Goal: Information Seeking & Learning: Learn about a topic

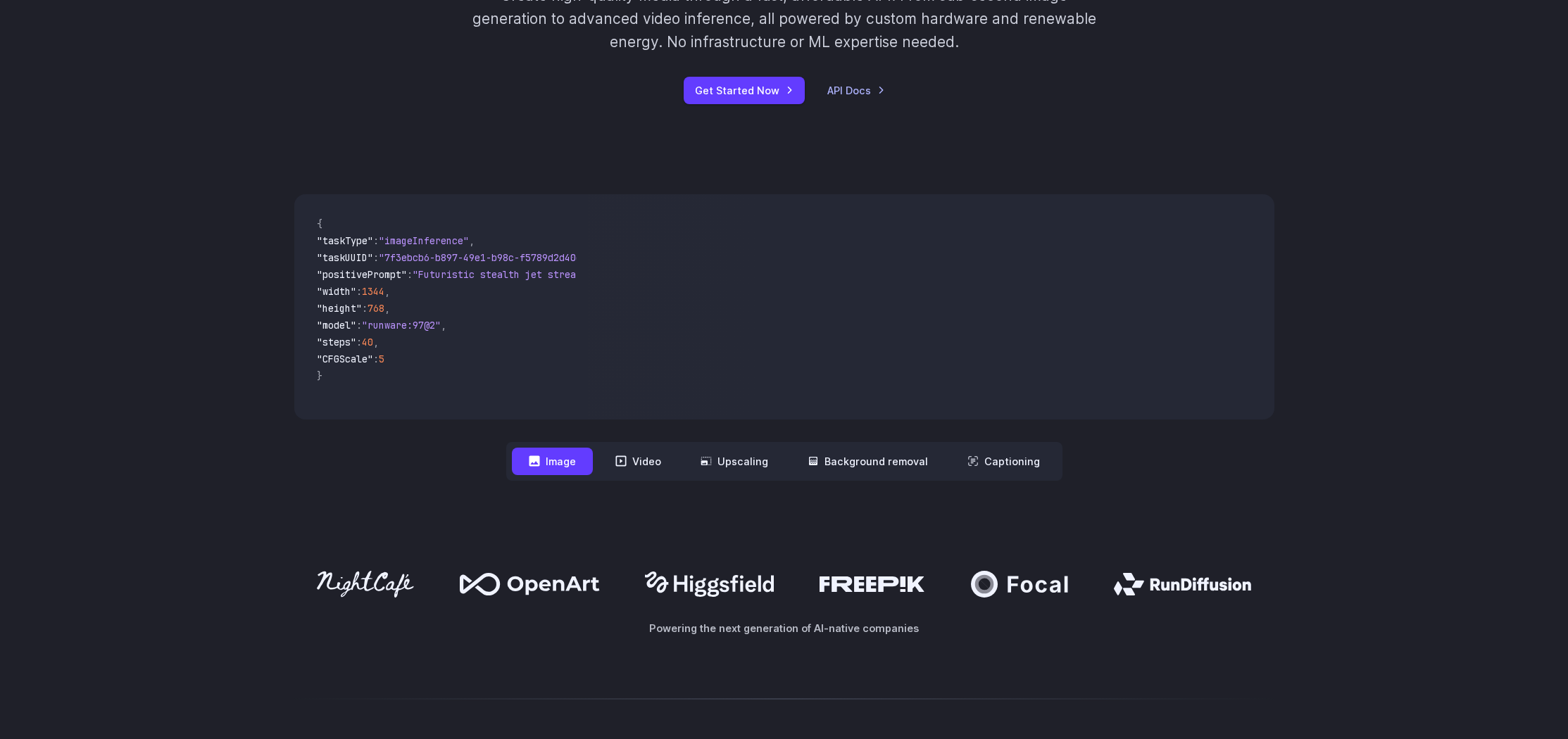
scroll to position [469, 0]
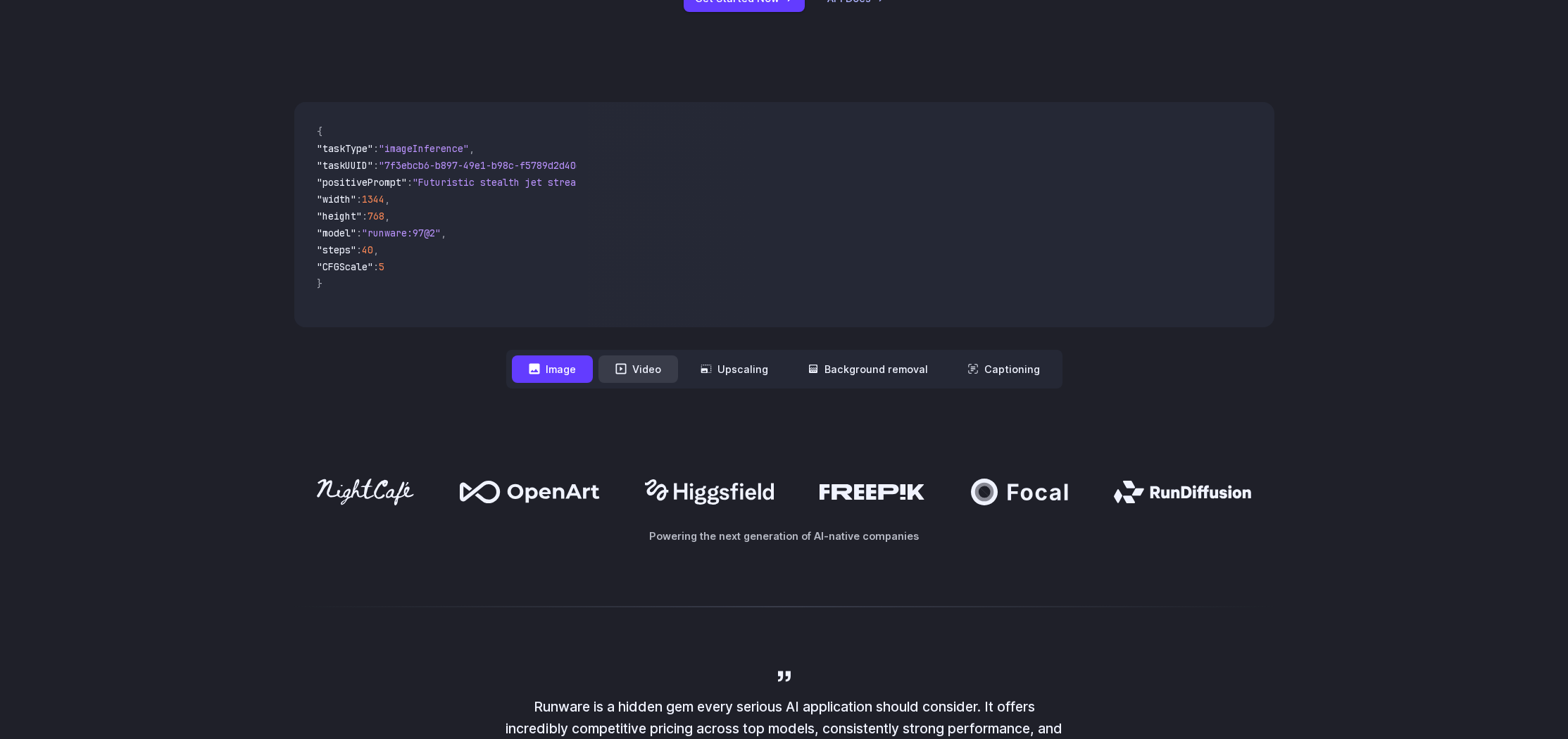
click at [656, 372] on button "Video" at bounding box center [638, 369] width 80 height 28
click at [541, 374] on button "Image" at bounding box center [552, 369] width 81 height 28
click at [657, 365] on button "Video" at bounding box center [638, 369] width 80 height 28
click at [724, 358] on button "Upscaling" at bounding box center [734, 369] width 101 height 28
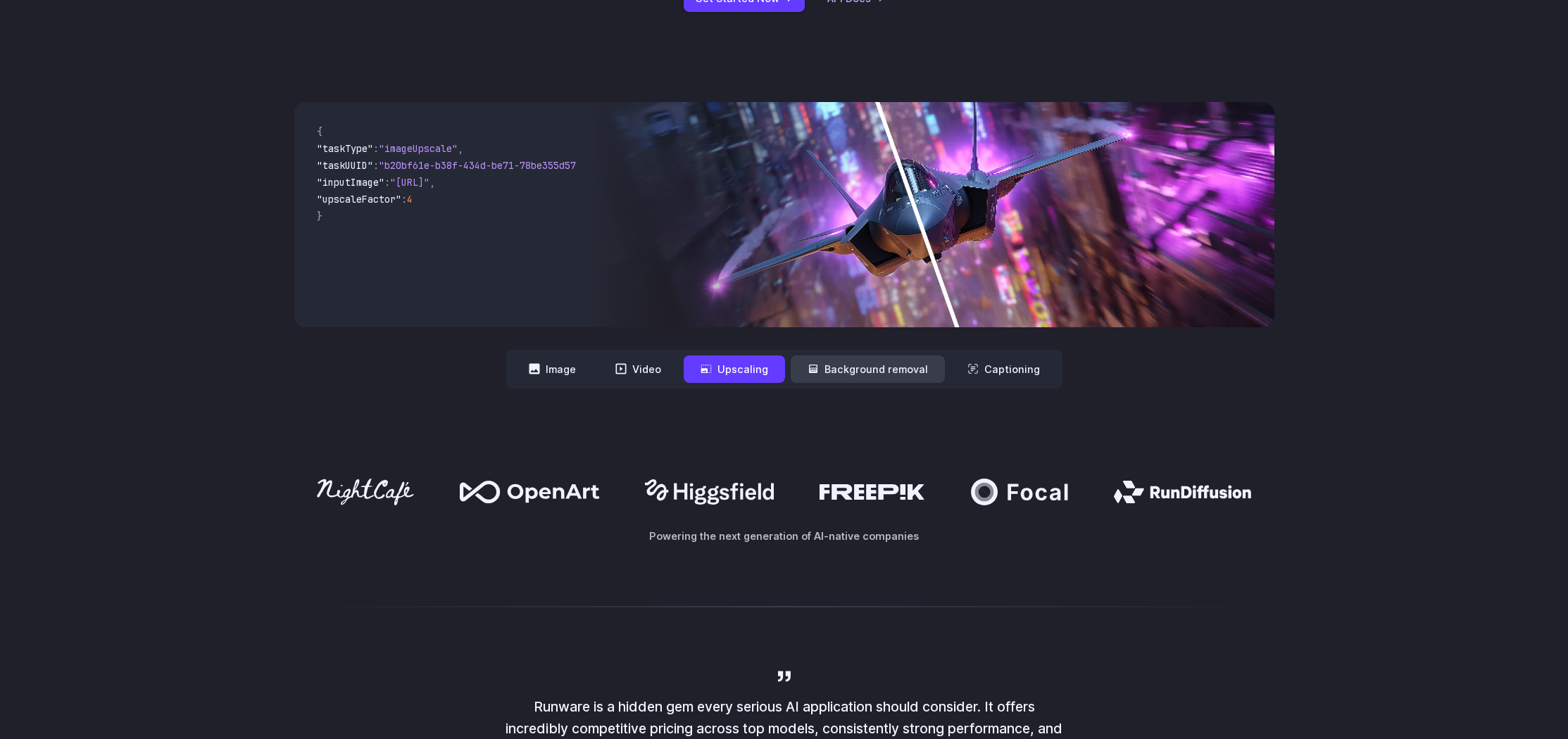
click at [831, 365] on button "Background removal" at bounding box center [867, 369] width 154 height 28
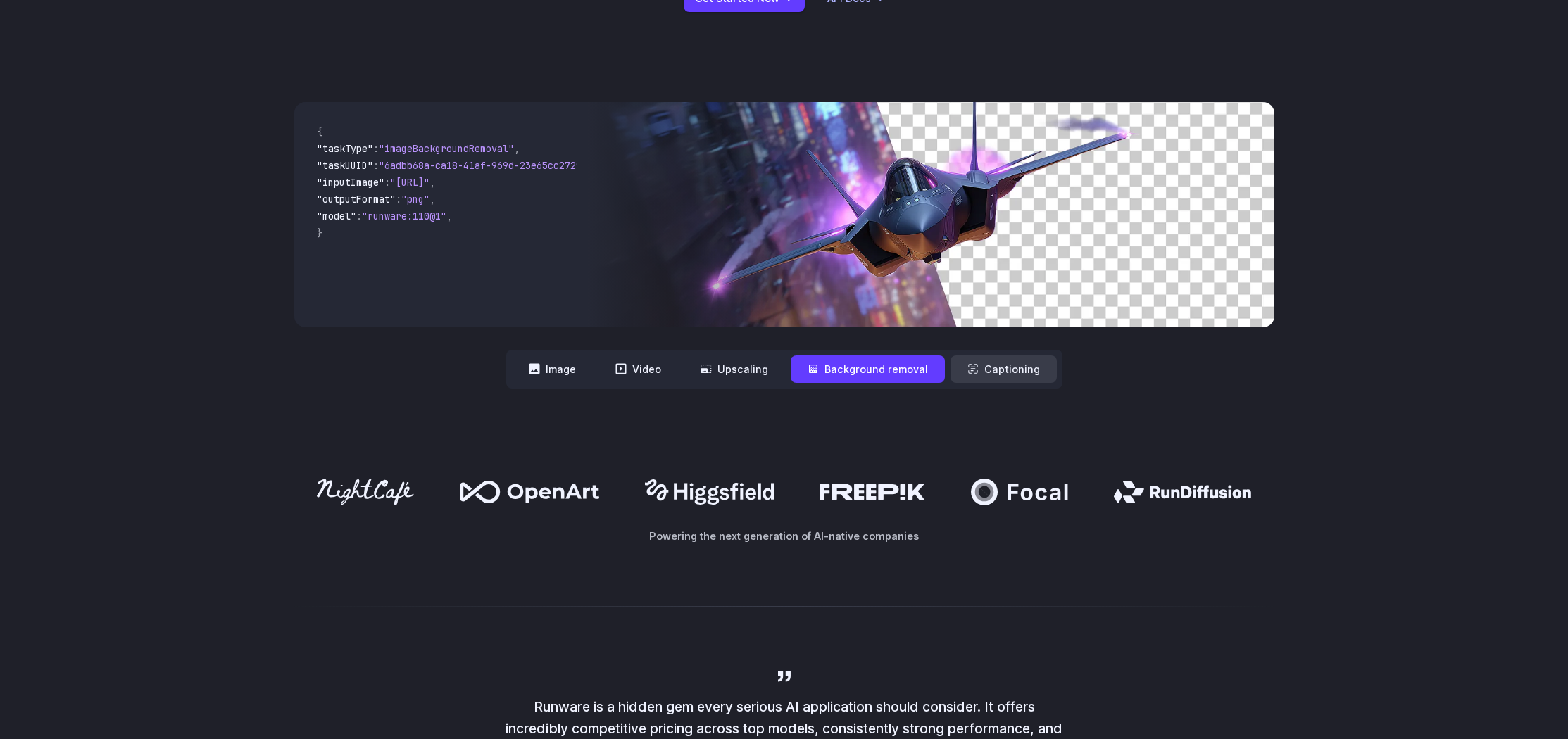
click at [992, 364] on button "Captioning" at bounding box center [1004, 369] width 107 height 28
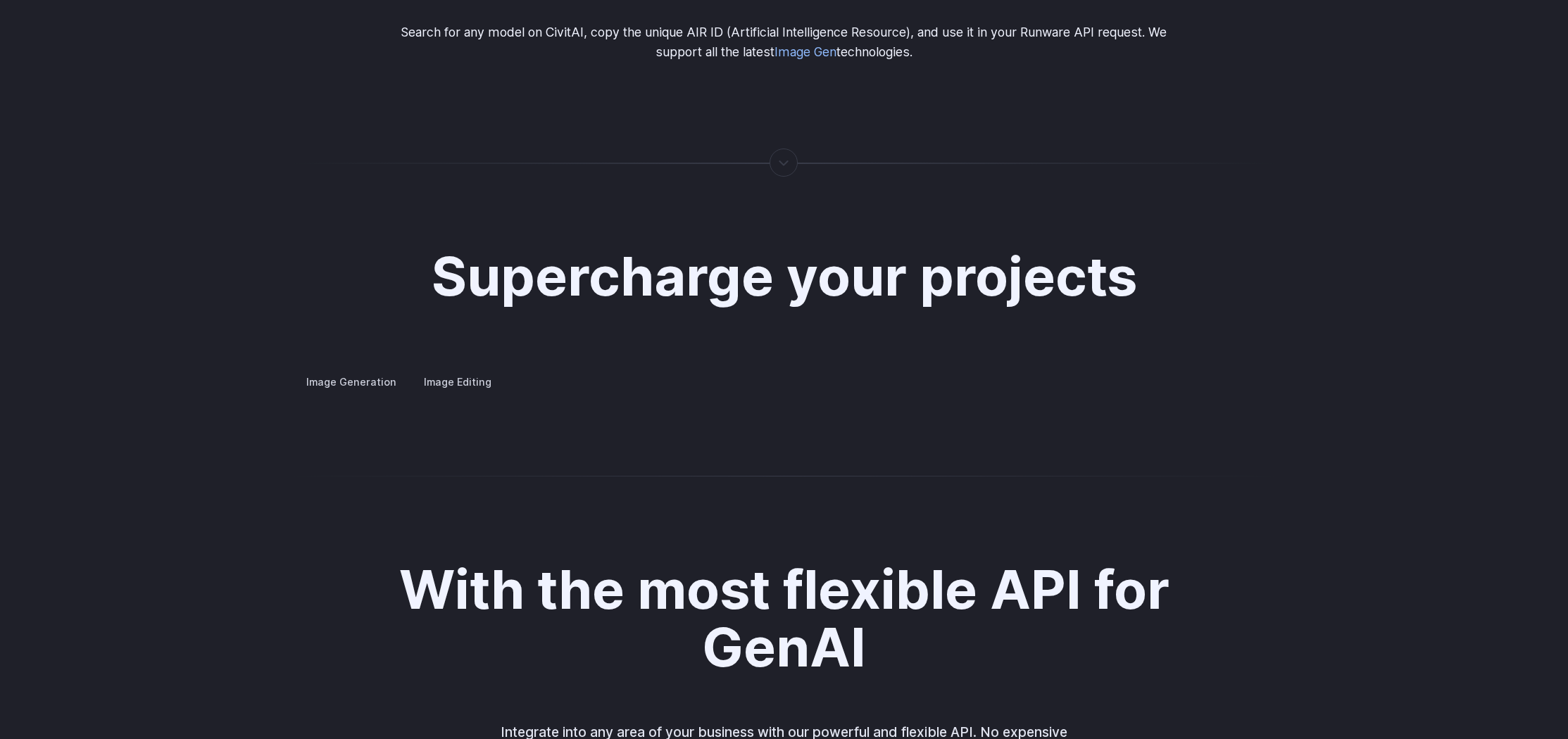
scroll to position [2579, 0]
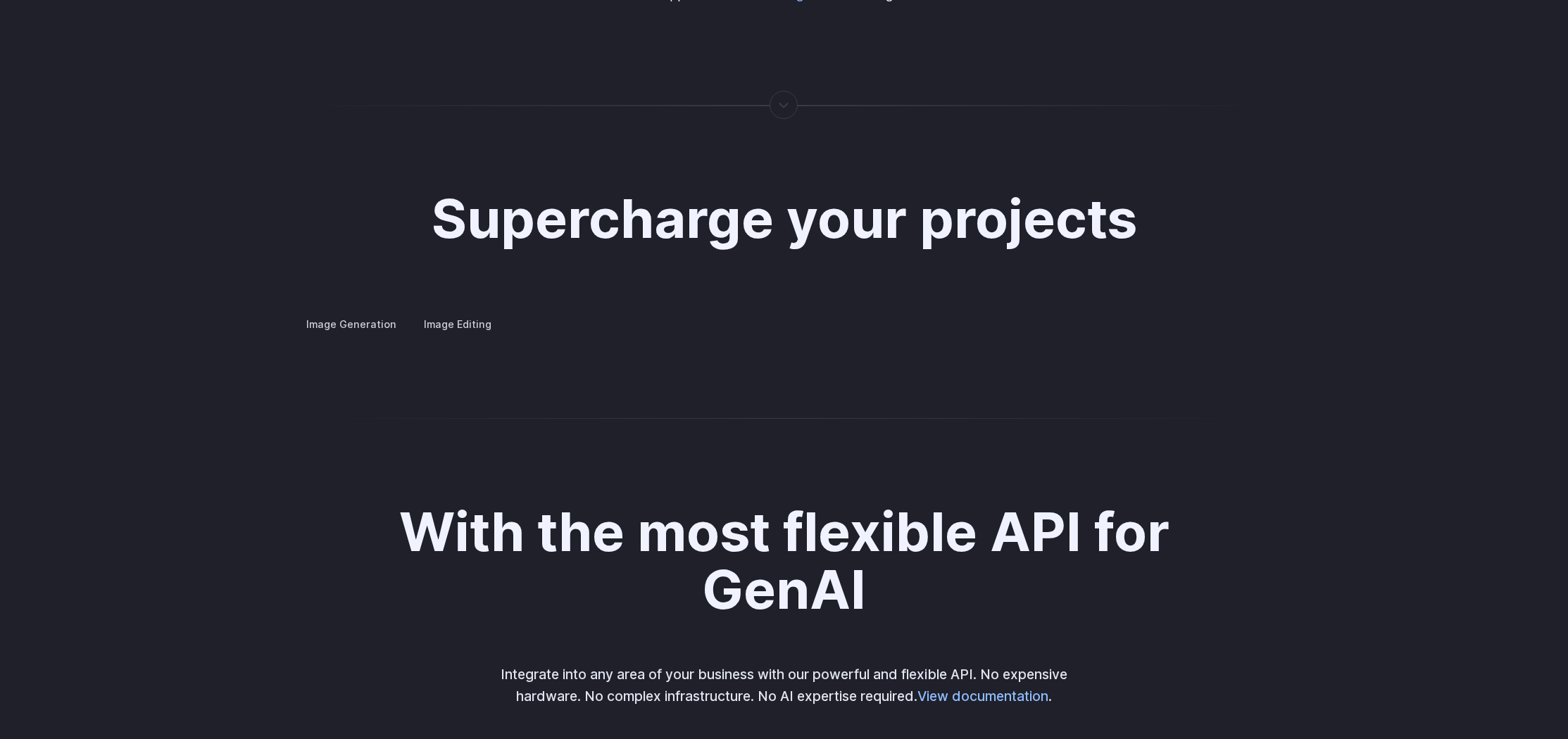
click at [465, 312] on label "Image Editing" at bounding box center [457, 324] width 91 height 25
click at [350, 312] on label "Image Generation" at bounding box center [351, 324] width 114 height 25
click at [0, 0] on button "Go to 3 of 4" at bounding box center [0, 0] width 0 height 0
click at [0, 0] on div at bounding box center [0, 0] width 0 height 0
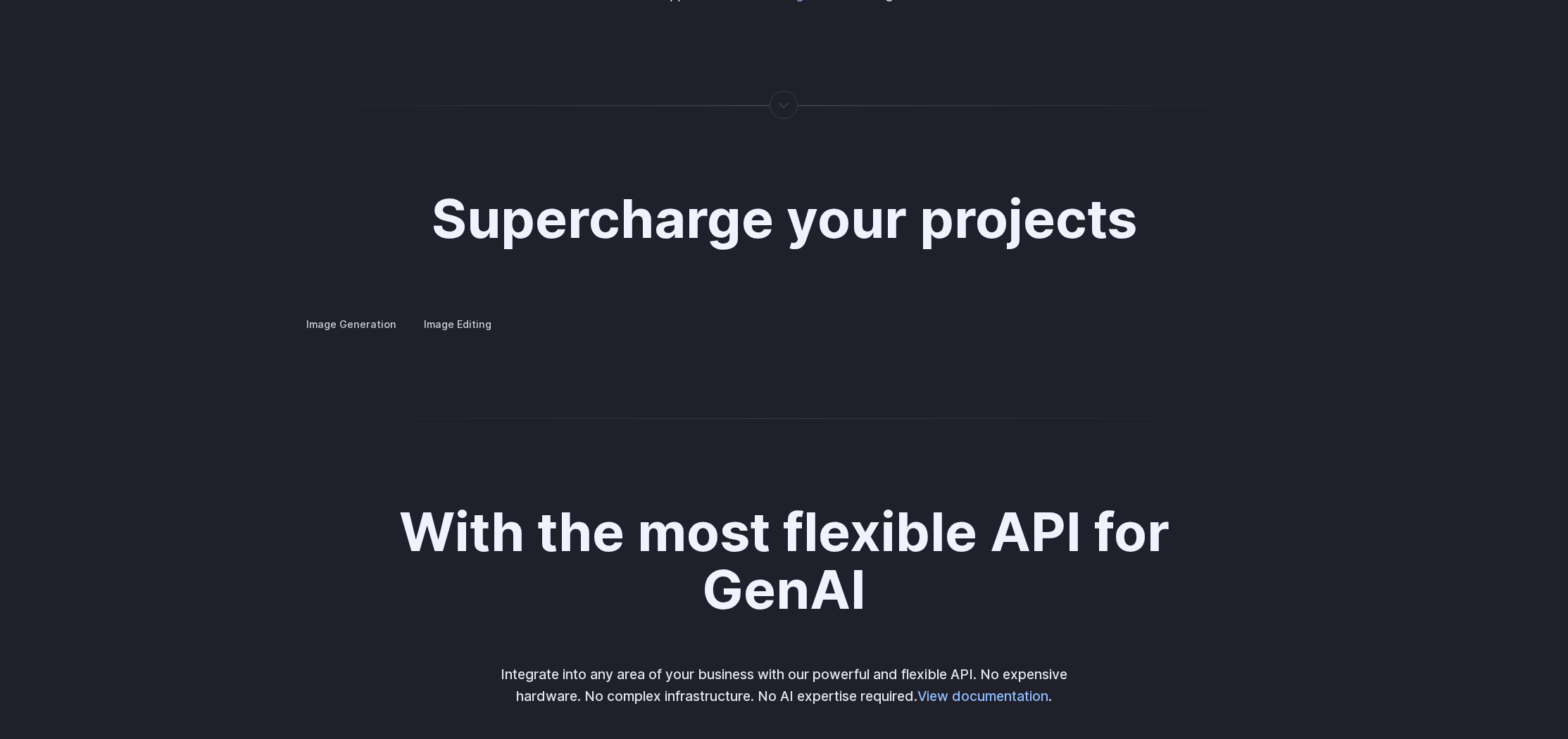
click at [0, 0] on button "Go to 4 of 4" at bounding box center [0, 0] width 0 height 0
click at [0, 0] on button "Go to 1 of 4" at bounding box center [0, 0] width 0 height 0
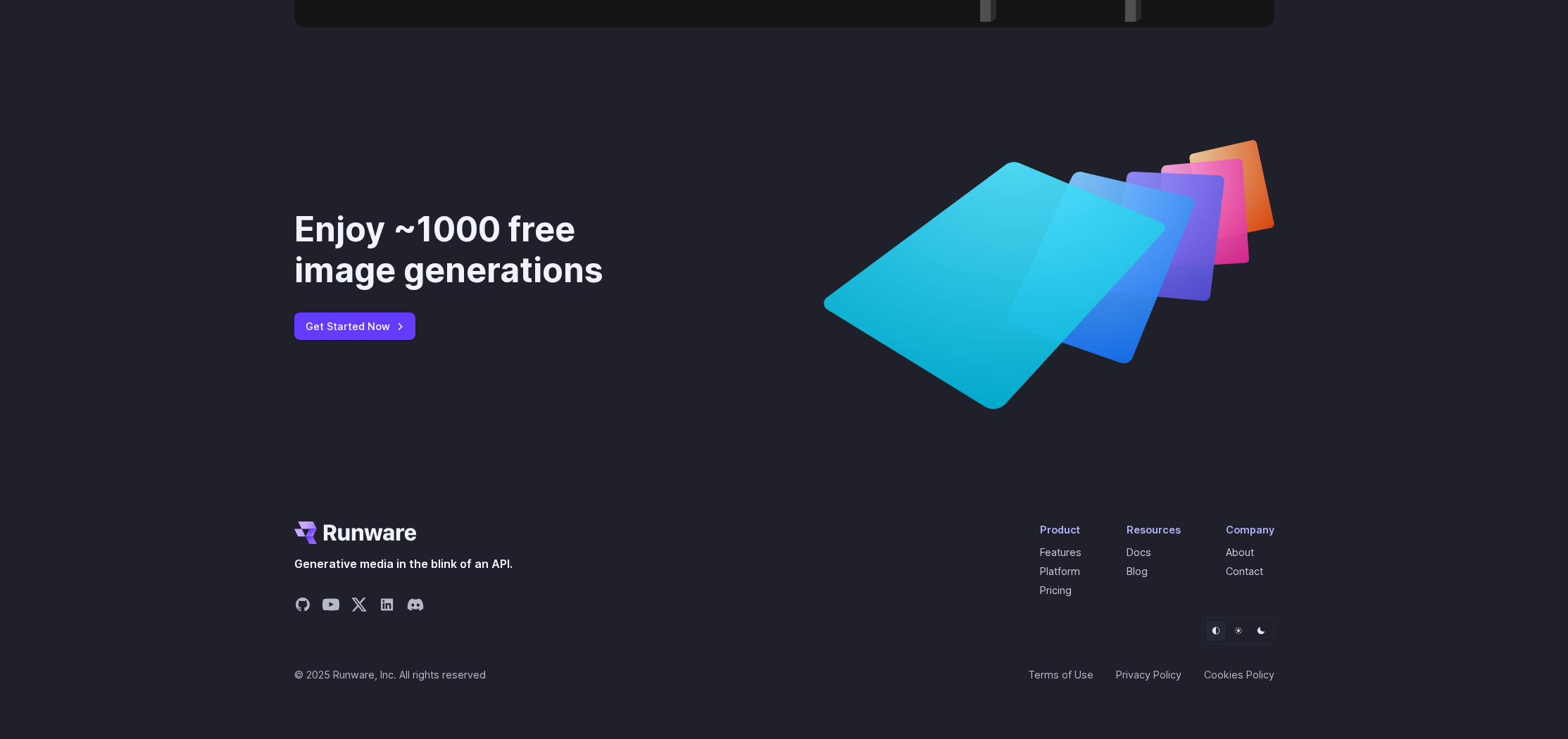
scroll to position [5259, 0]
click at [1070, 596] on link "Pricing" at bounding box center [1056, 590] width 31 height 12
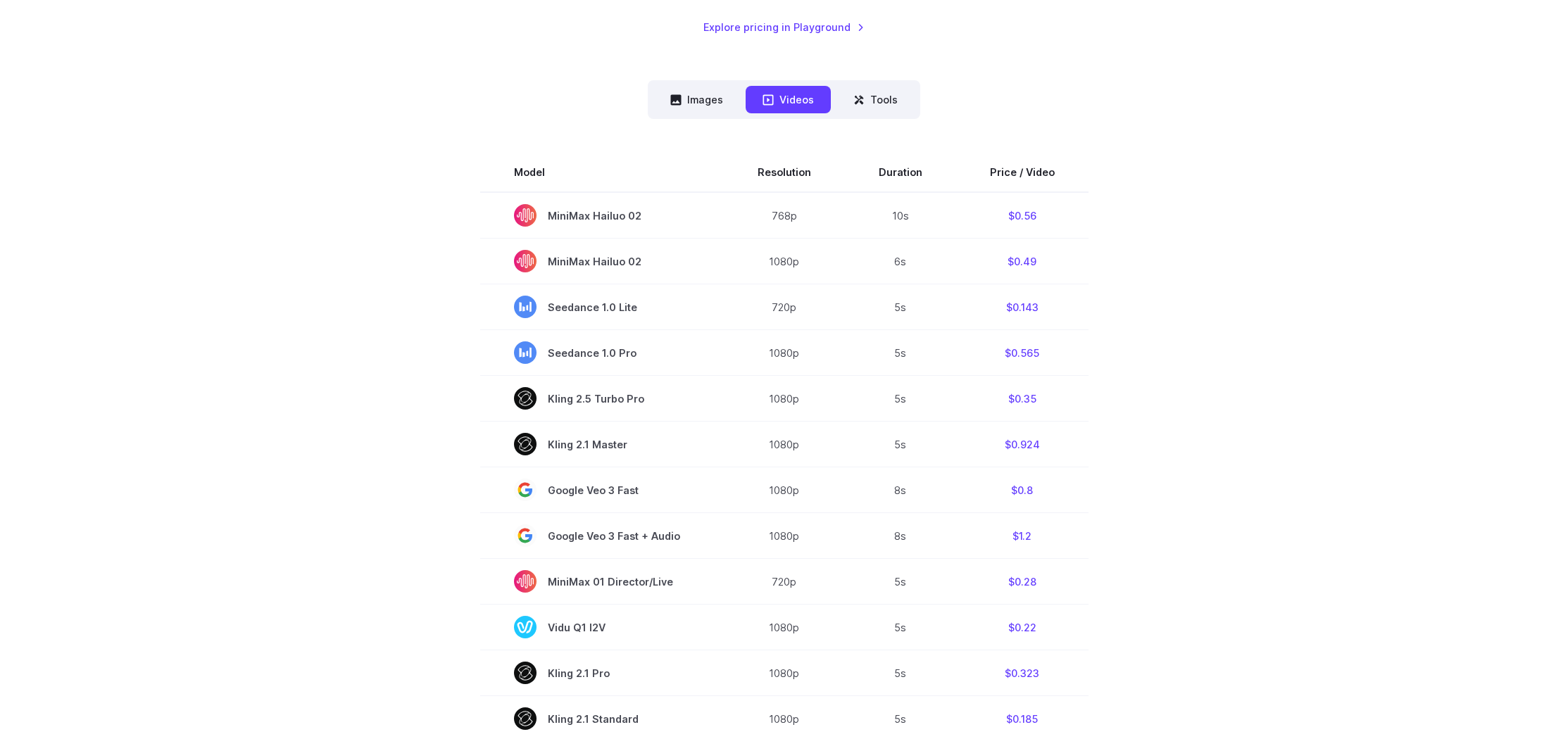
scroll to position [396, 0]
click at [696, 99] on button "Images" at bounding box center [696, 97] width 87 height 28
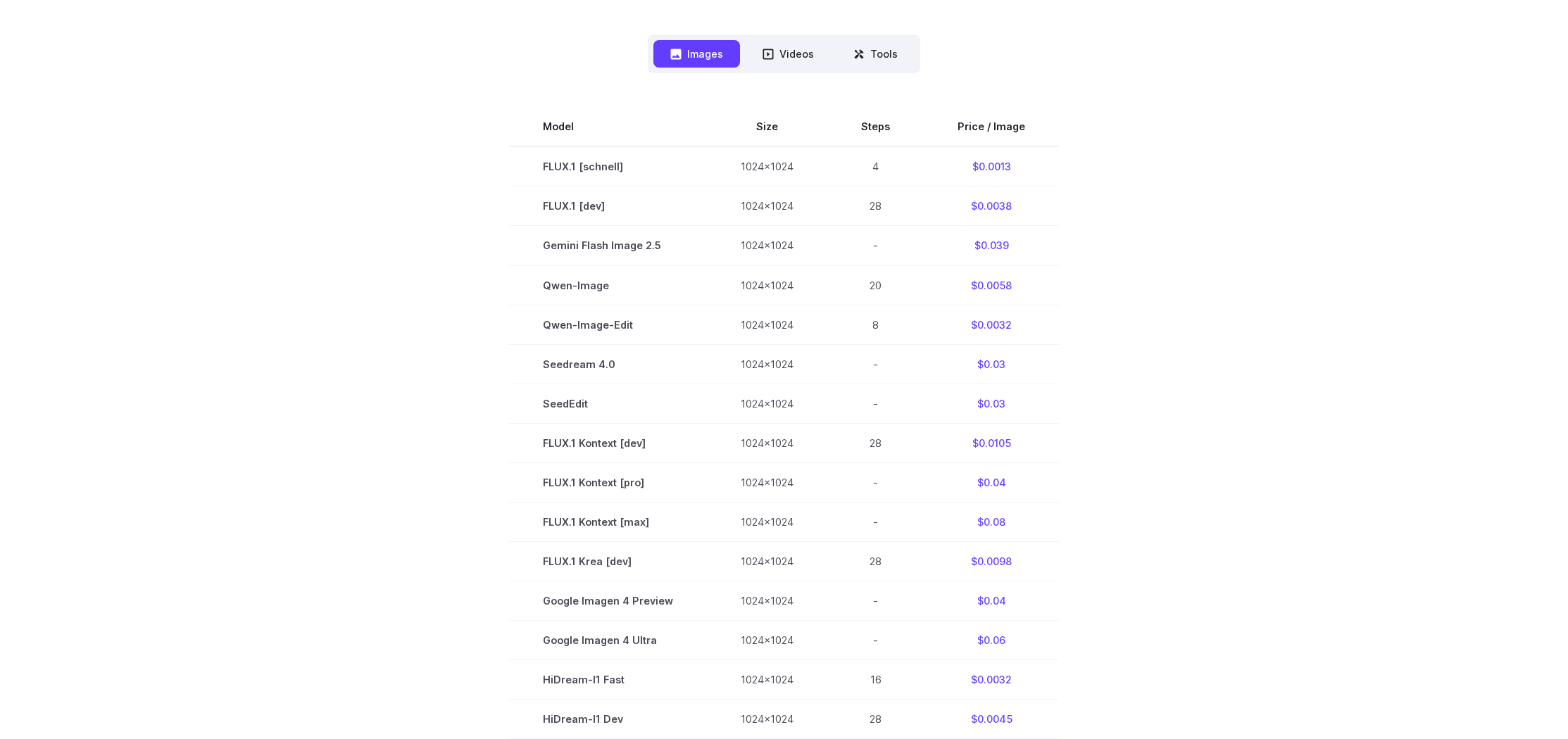
scroll to position [446, 0]
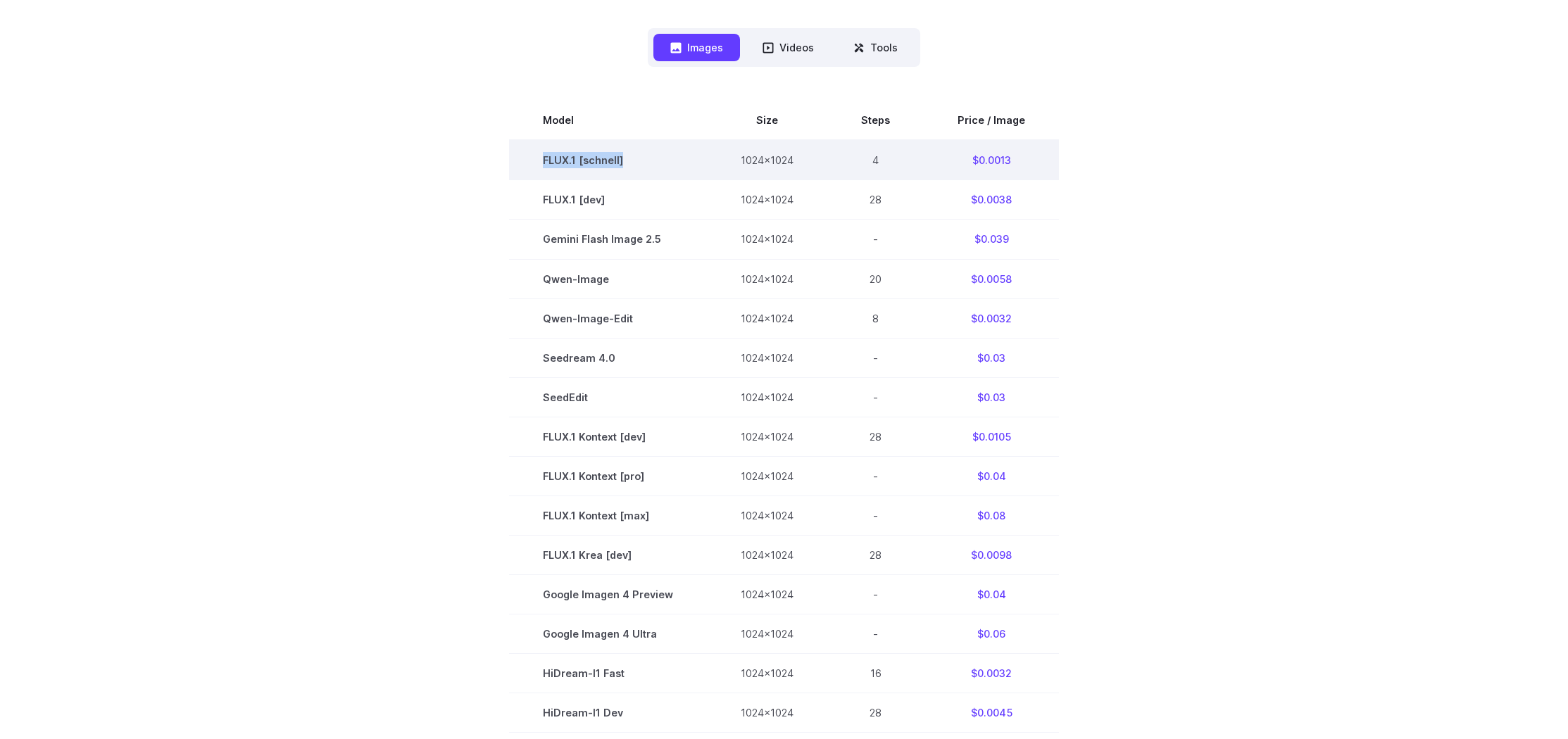
drag, startPoint x: 547, startPoint y: 161, endPoint x: 657, endPoint y: 155, distance: 110.2
click at [657, 155] on td "FLUX.1 [schnell]" at bounding box center [607, 160] width 198 height 40
copy td "FLUX.1 [schnell]"
